Goal: Transaction & Acquisition: Purchase product/service

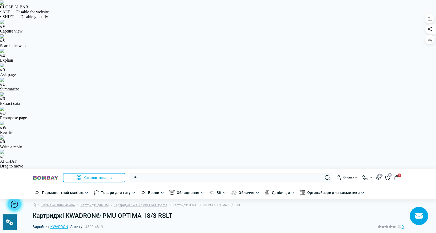
type input "*"
click at [150, 173] on input "text" at bounding box center [230, 177] width 203 height 9
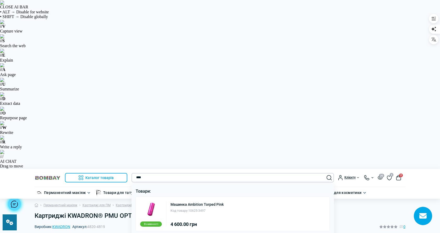
type input "****"
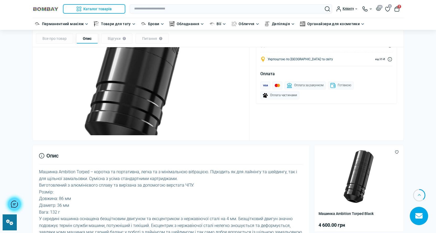
drag, startPoint x: 193, startPoint y: 124, endPoint x: 165, endPoint y: 127, distance: 27.7
click at [165, 168] on div "Машинка Ambition Torped – коротка та портативна, легка та з мінімальною вібраці…" at bounding box center [171, 235] width 264 height 134
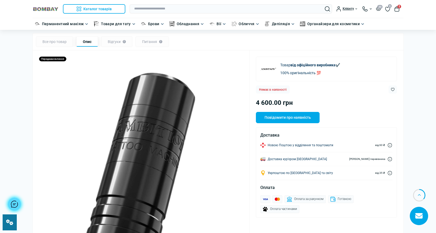
scroll to position [314, 0]
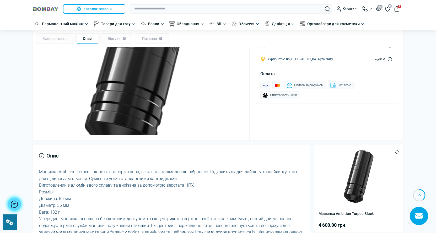
click at [164, 168] on div "Машинка Ambition Torped – коротка та портативна, легка та з мінімальною вібраці…" at bounding box center [171, 235] width 264 height 134
drag, startPoint x: 166, startPoint y: 123, endPoint x: 194, endPoint y: 124, distance: 28.9
click at [194, 168] on div "Машинка Ambition Torped – коротка та портативна, легка та з мінімальною вібраці…" at bounding box center [171, 235] width 264 height 134
copy div "4.5 мм, 5.0 мм"
